Goal: Transaction & Acquisition: Purchase product/service

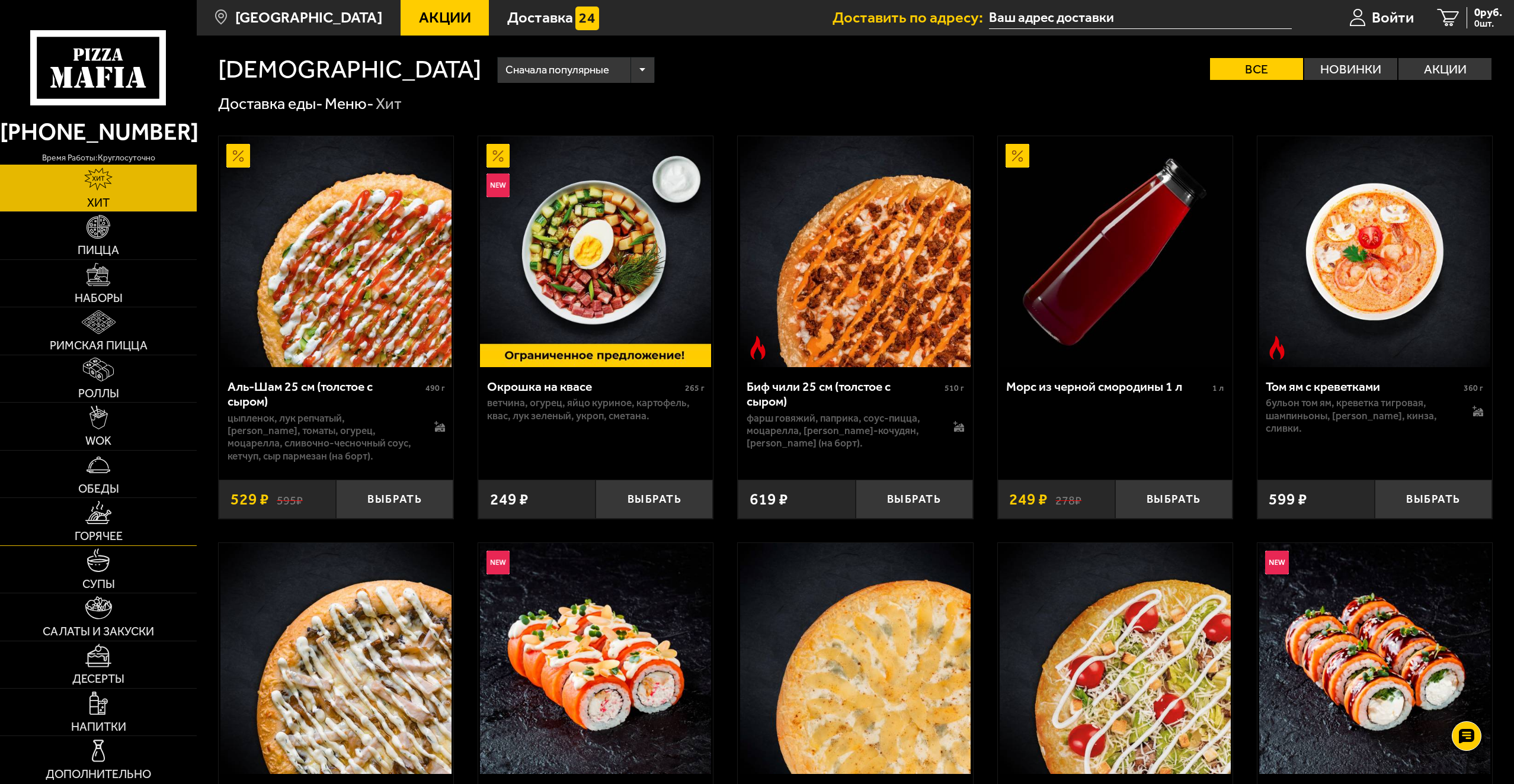
click at [103, 528] on link "Горячее" at bounding box center [98, 521] width 197 height 47
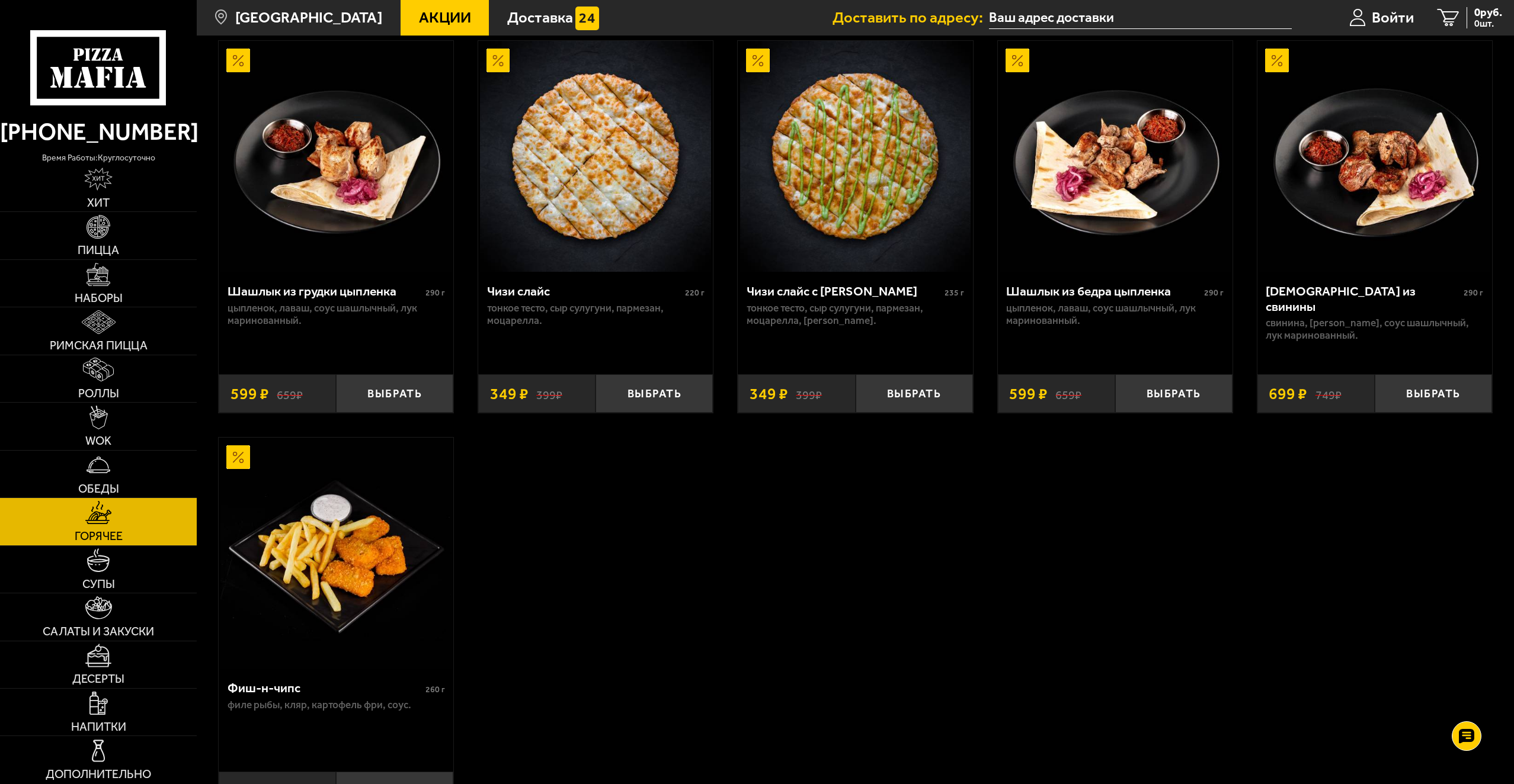
scroll to position [888, 0]
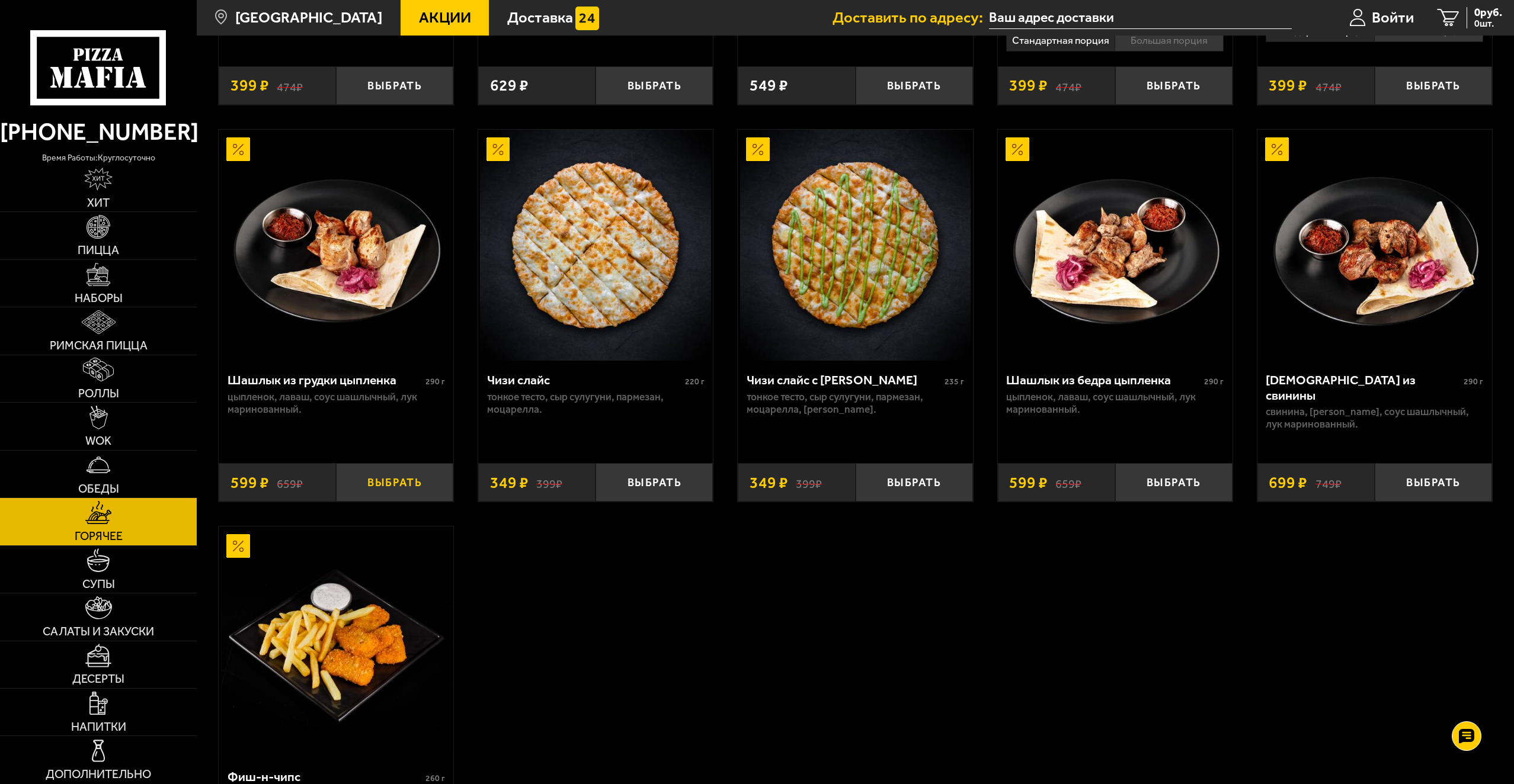
click at [418, 483] on button "Выбрать" at bounding box center [394, 482] width 118 height 38
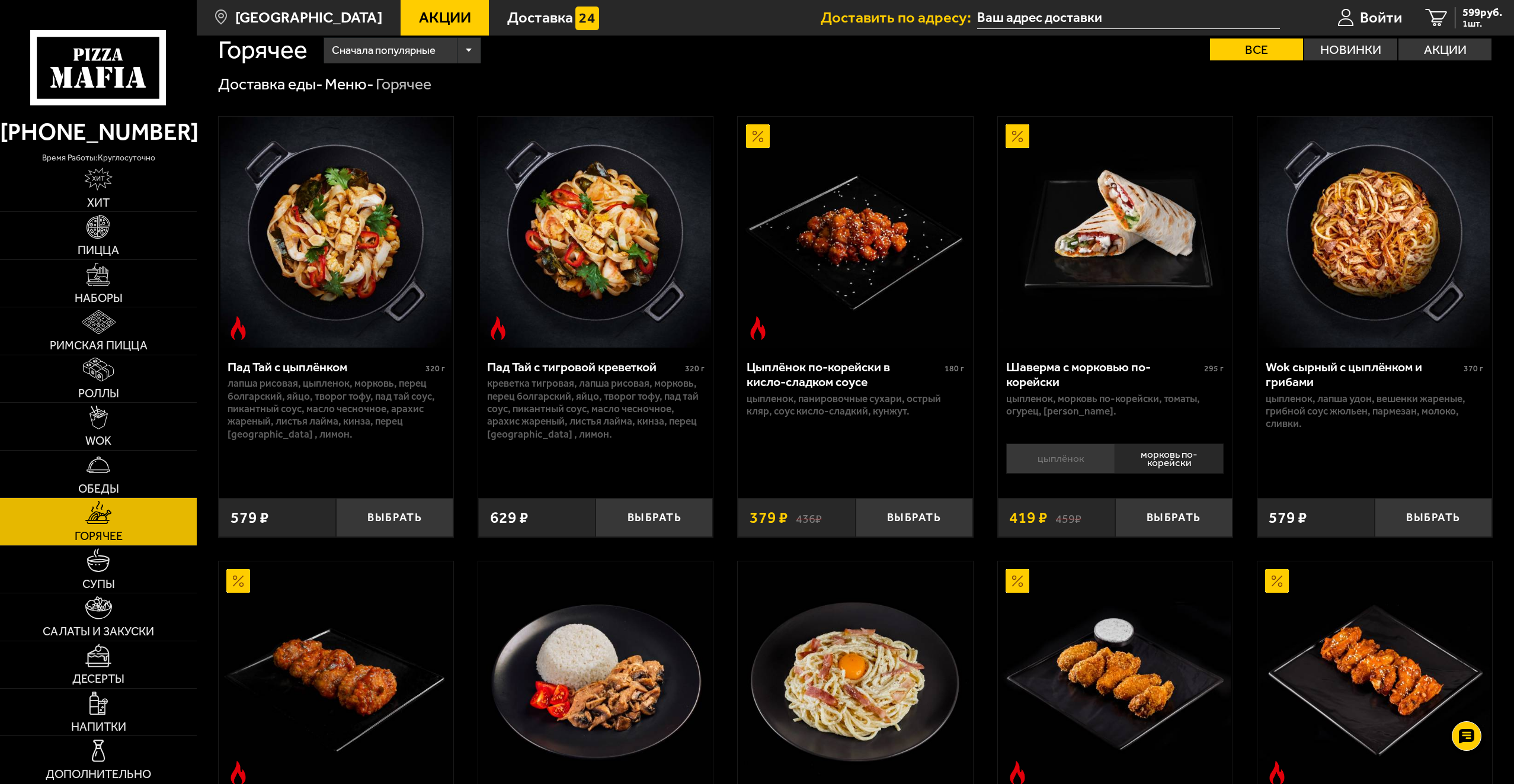
scroll to position [0, 0]
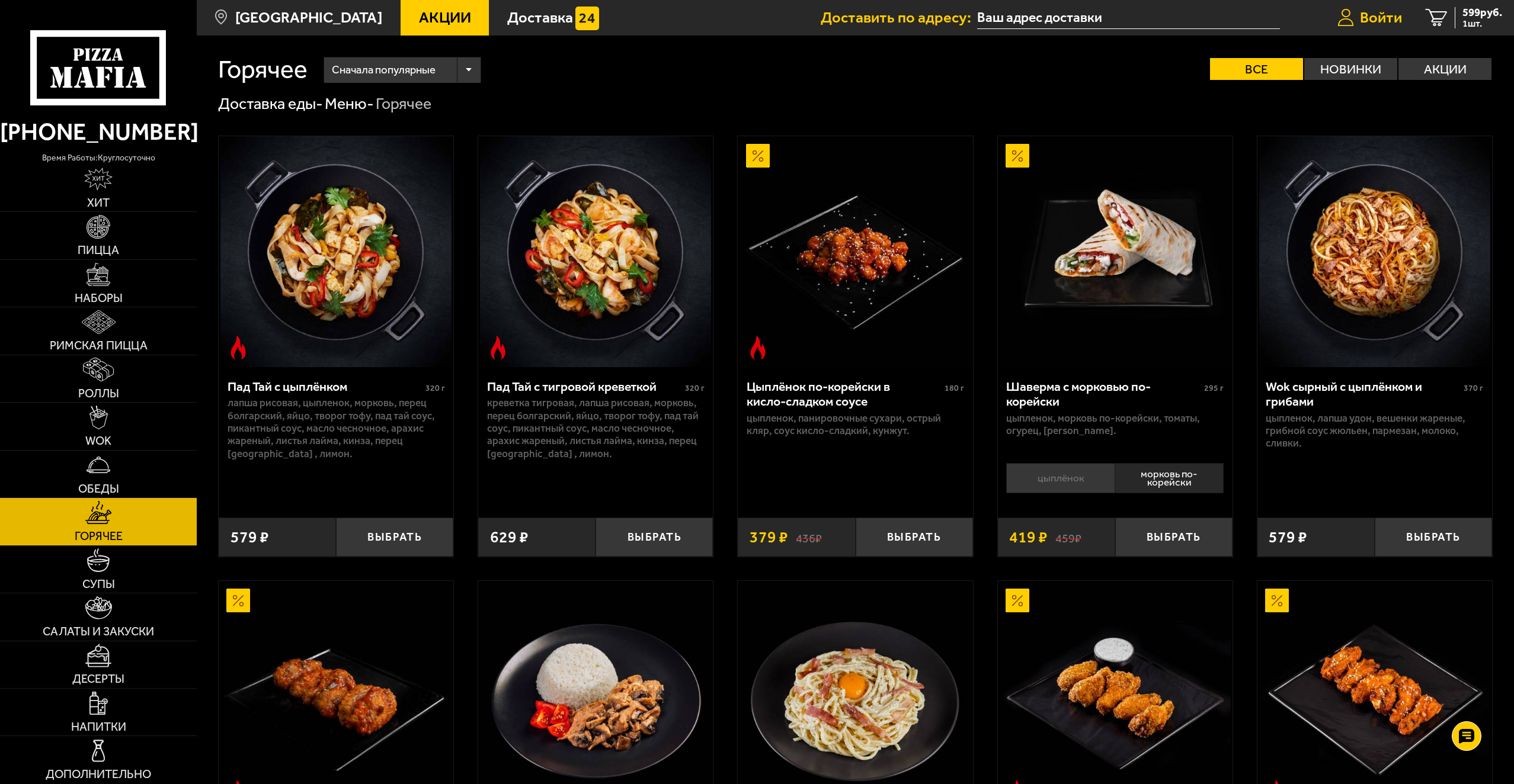
click at [1377, 19] on span "Войти" at bounding box center [1380, 17] width 42 height 15
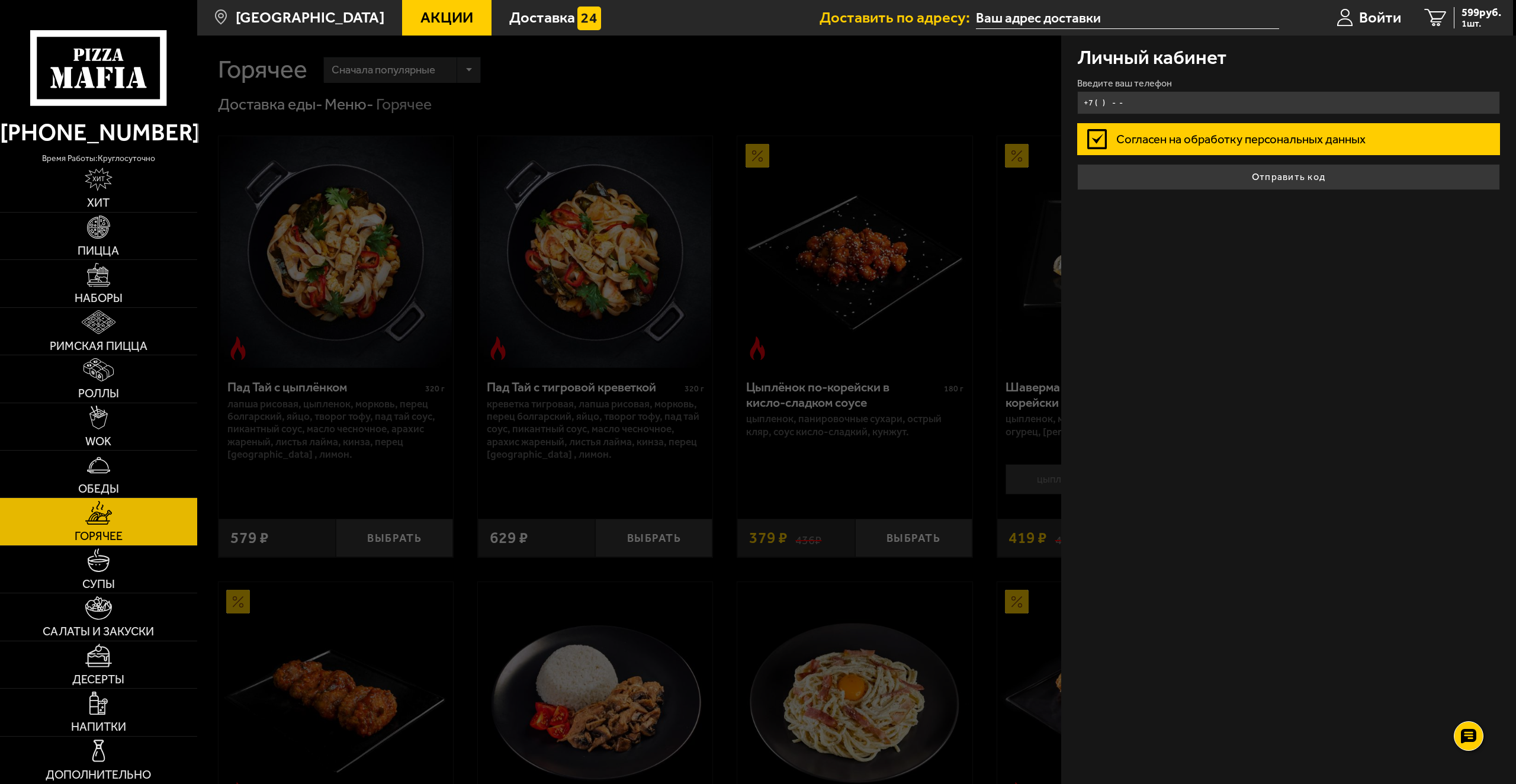
click at [1114, 104] on input "+7 ( ) - -" at bounding box center [1289, 102] width 423 height 23
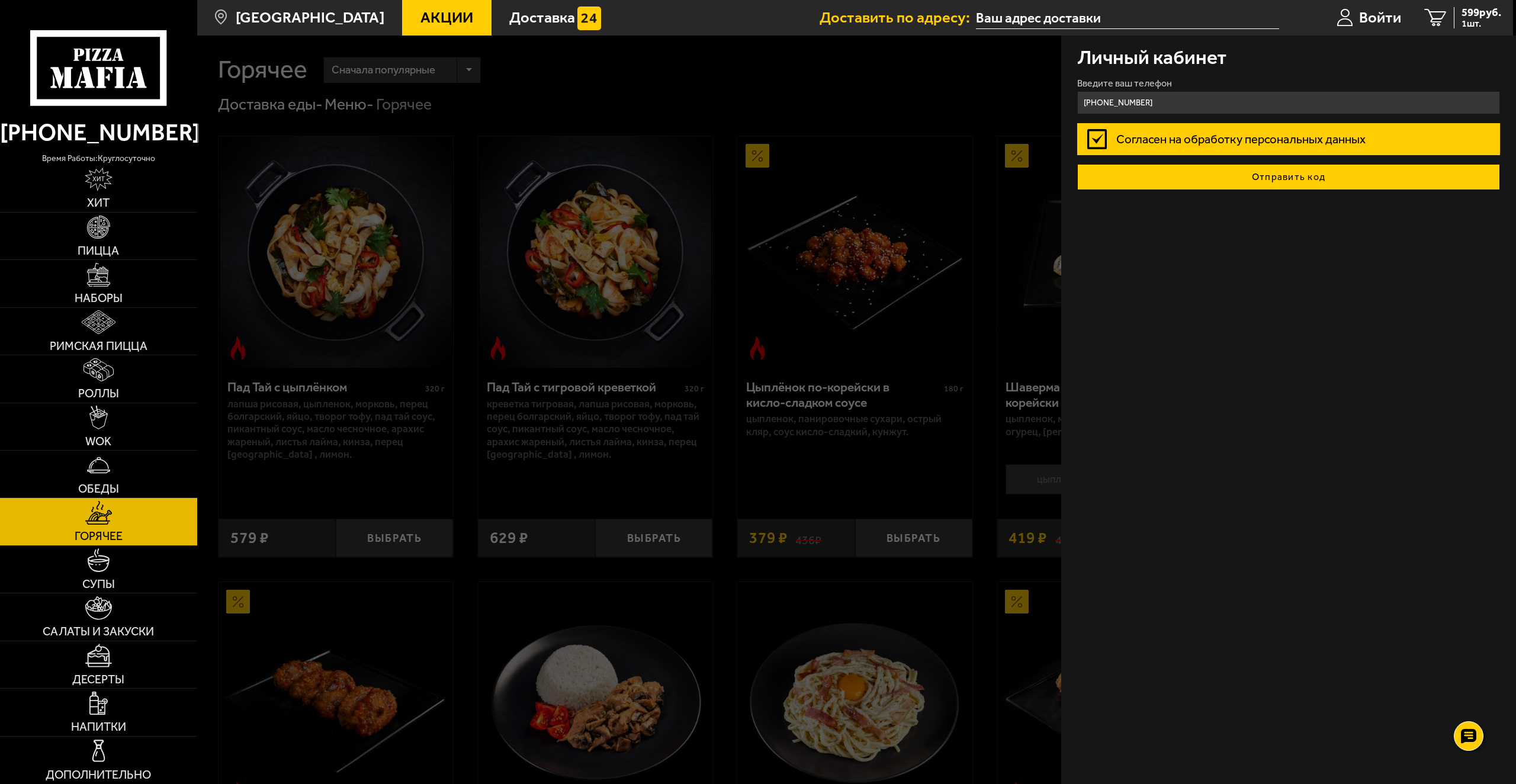
type input "[PHONE_NUMBER]"
click at [1285, 180] on button "Отправить код" at bounding box center [1289, 177] width 423 height 26
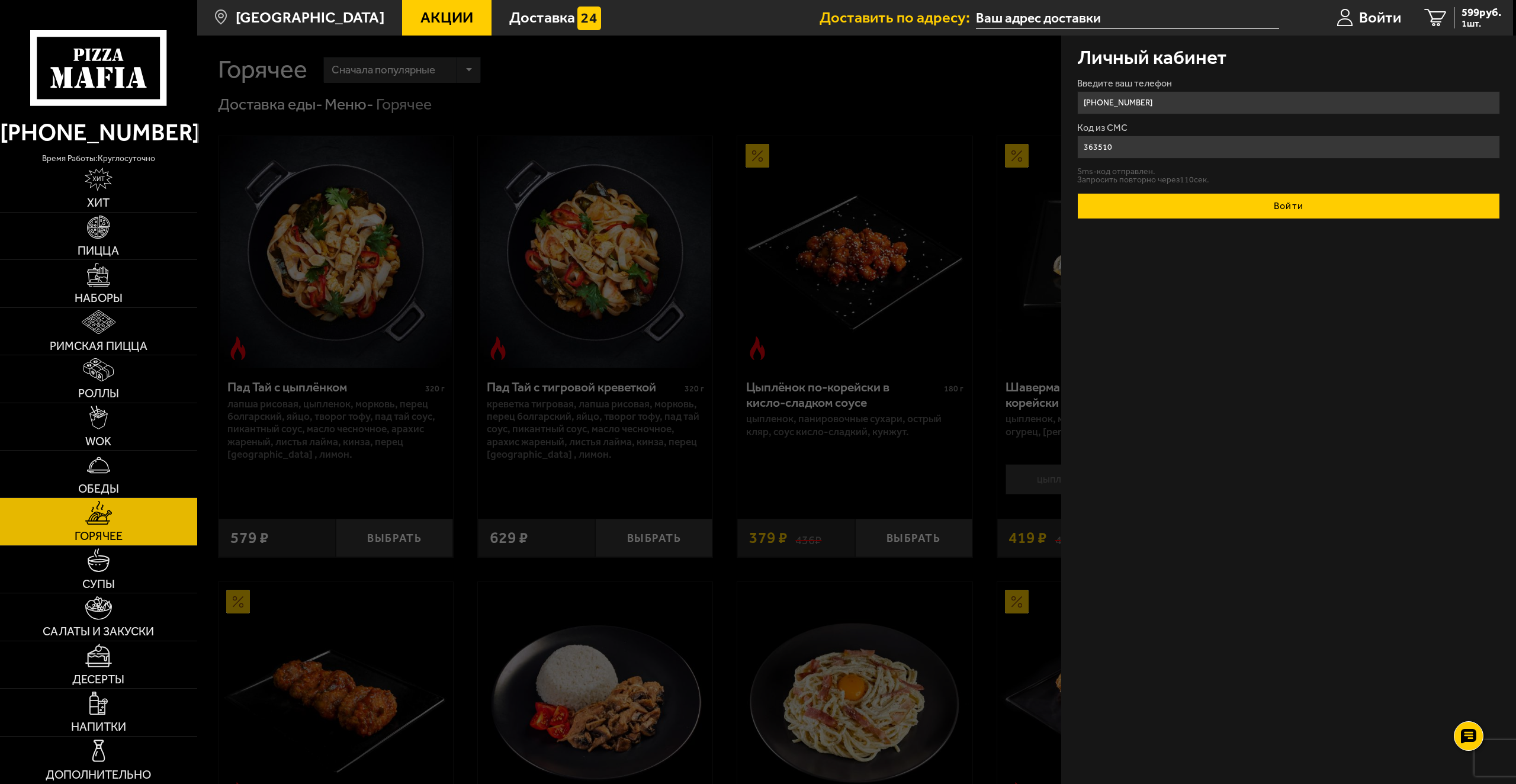
type input "363510"
click at [1252, 195] on button "Войти" at bounding box center [1289, 206] width 423 height 26
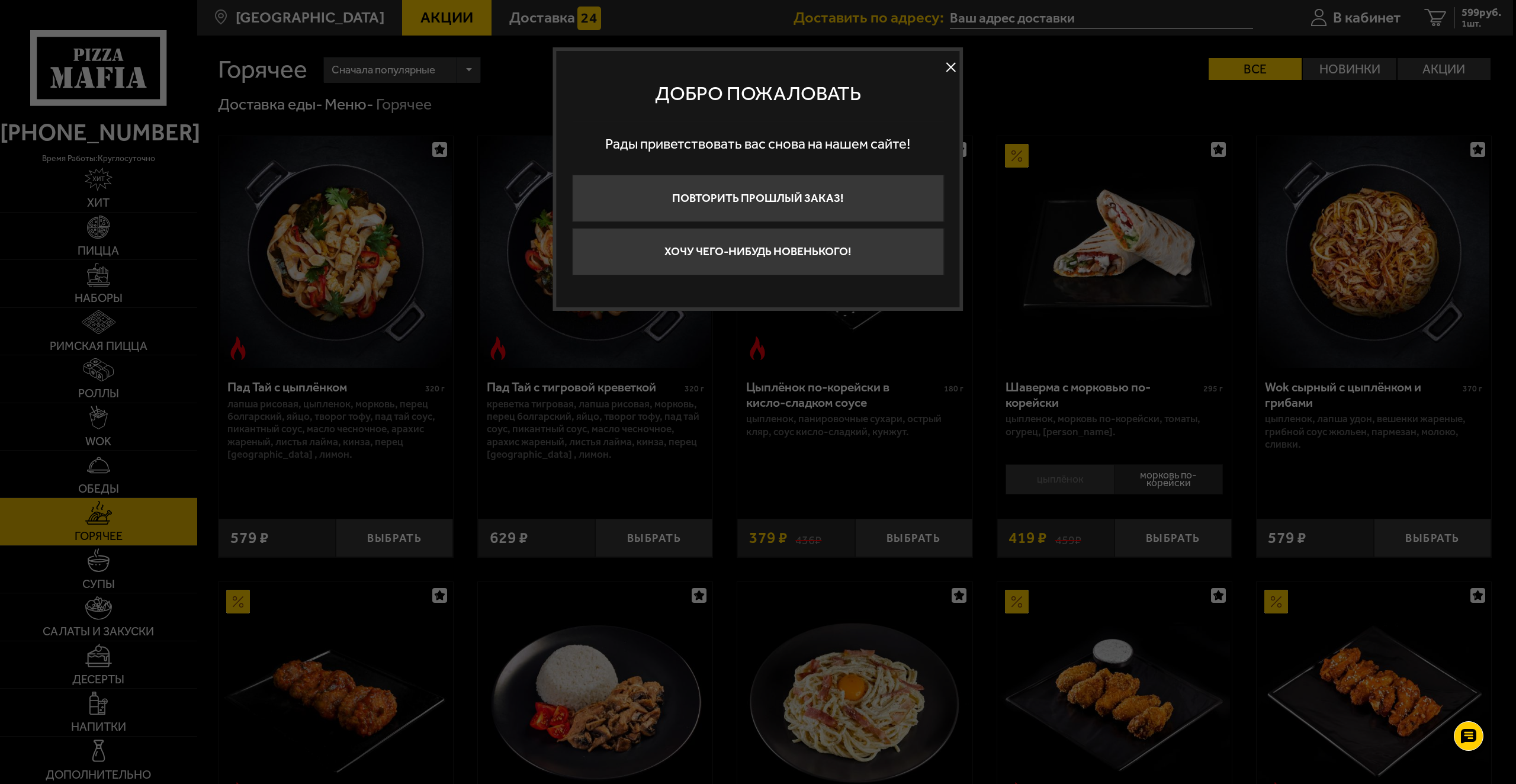
click at [950, 71] on button at bounding box center [952, 67] width 18 height 18
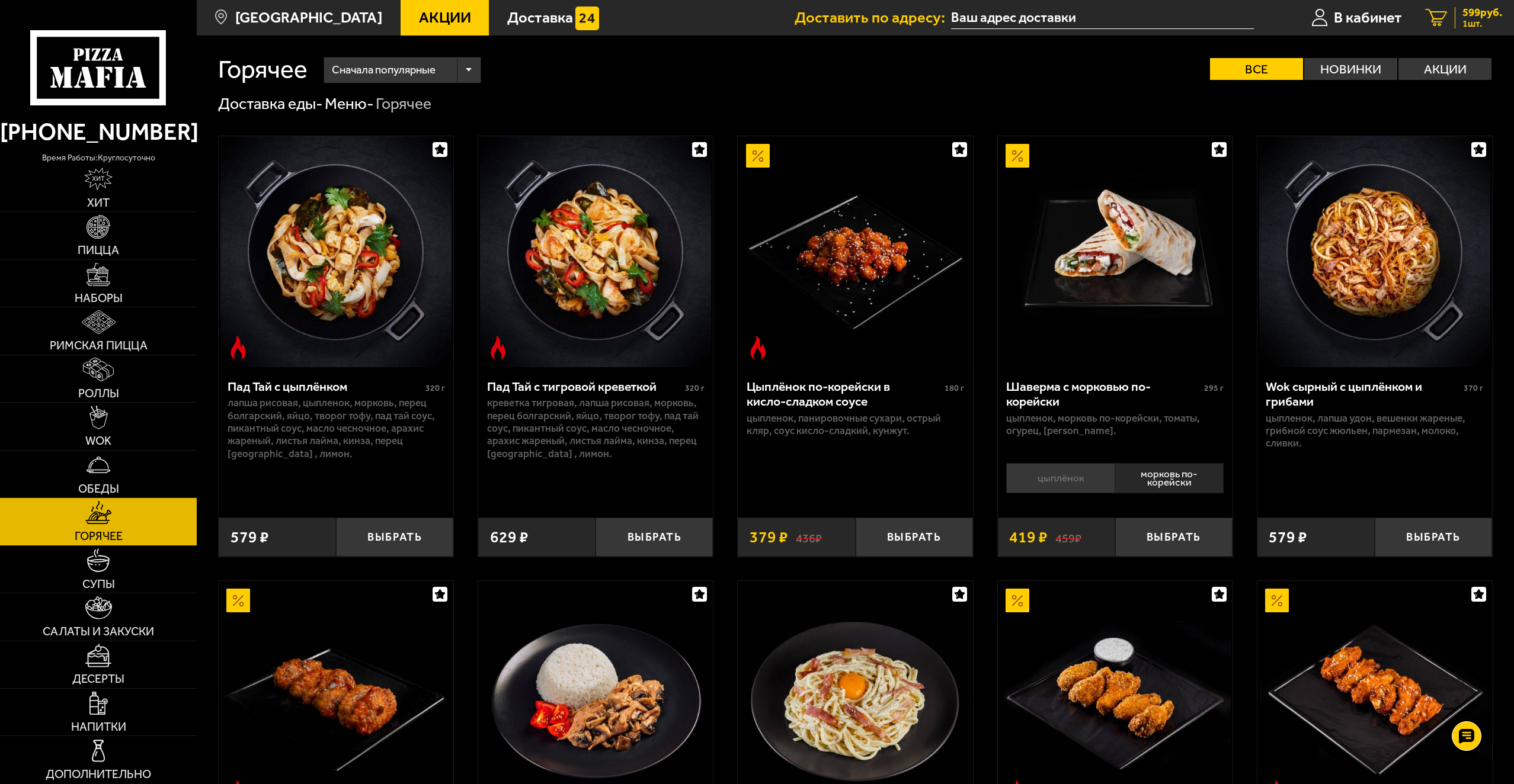
click at [1472, 7] on span "599 руб." at bounding box center [1482, 13] width 40 height 11
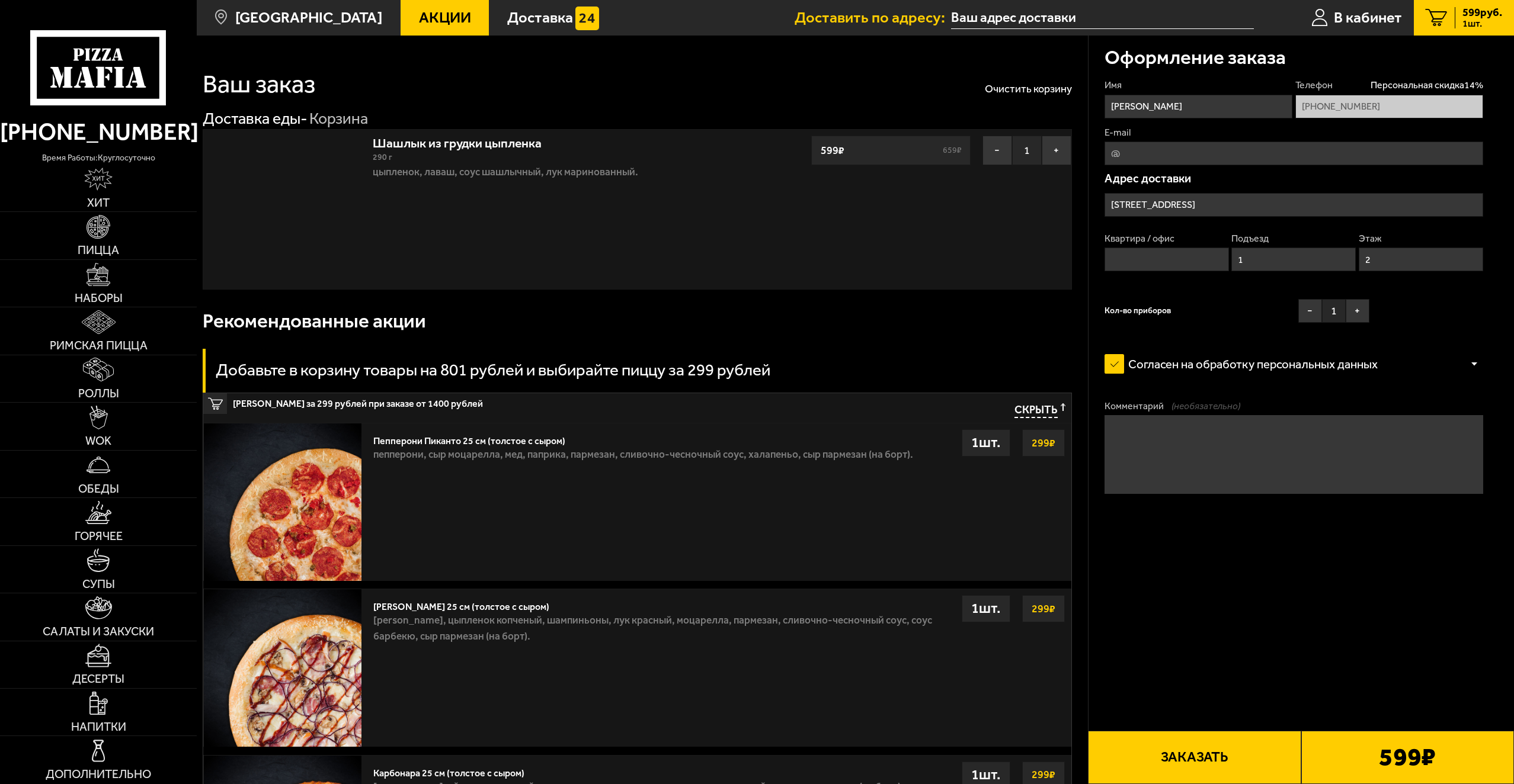
type input "[STREET_ADDRESS]"
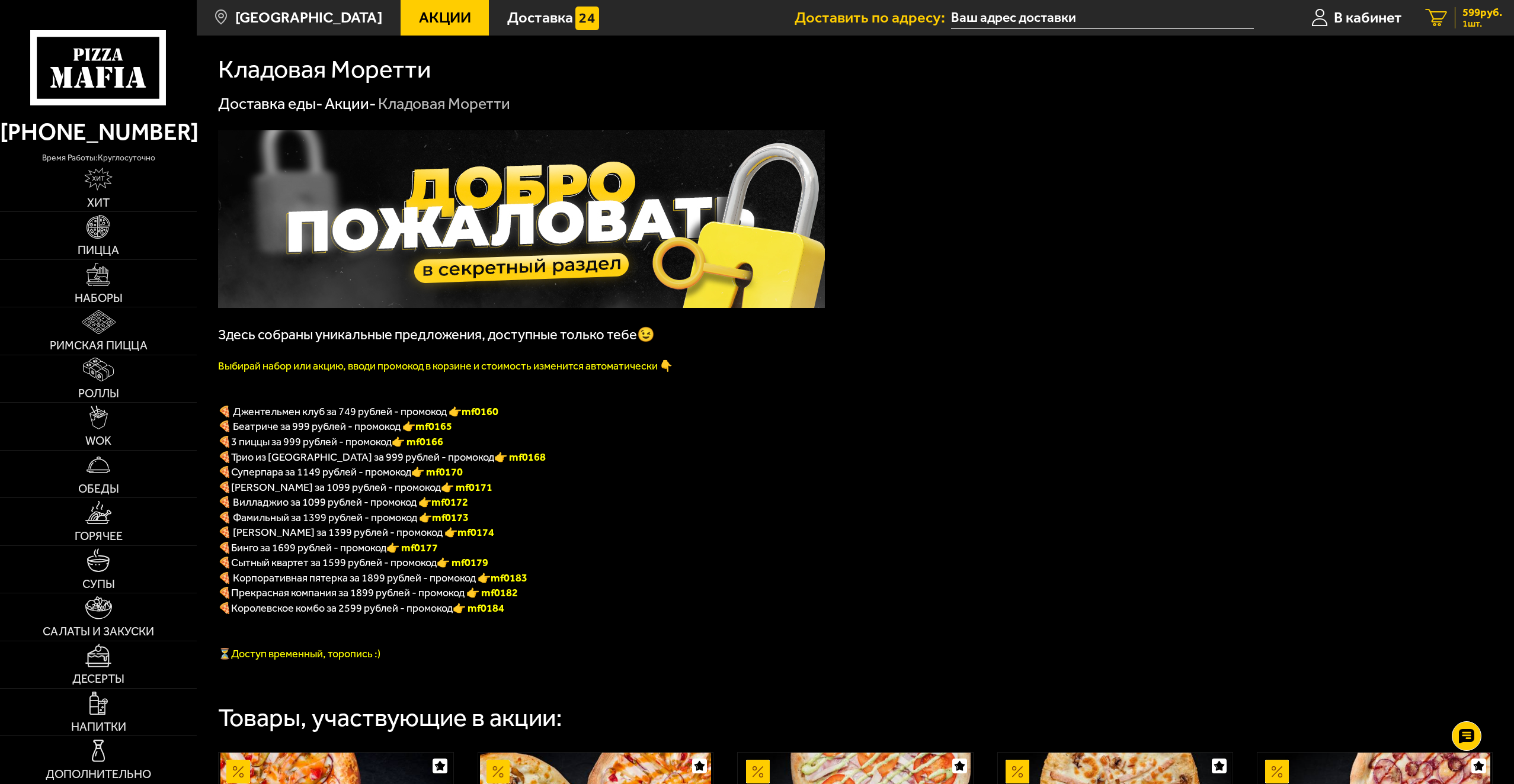
click at [1469, 23] on span "1 шт." at bounding box center [1482, 24] width 40 height 10
